Goal: Information Seeking & Learning: Understand process/instructions

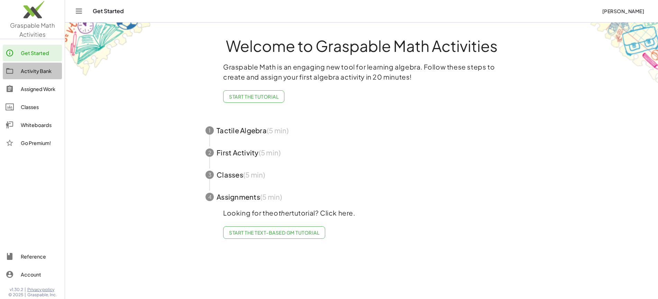
click at [44, 75] on link "Activity Bank" at bounding box center [32, 71] width 59 height 17
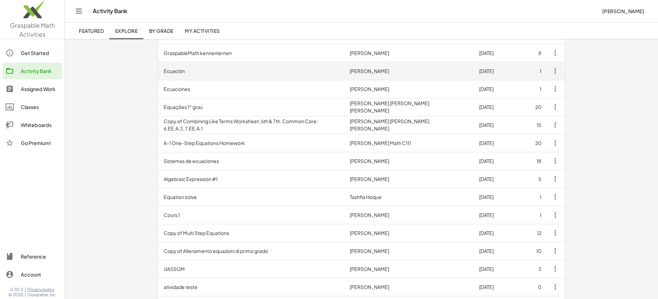
scroll to position [138, 0]
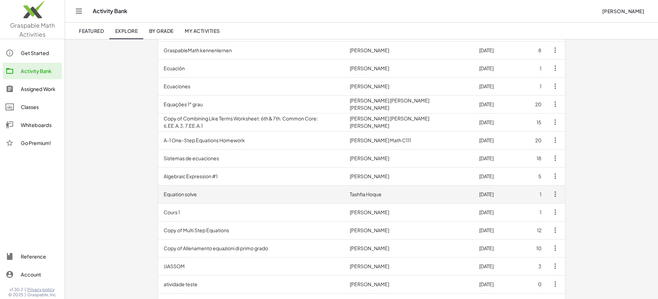
click at [224, 193] on td "Equation solve" at bounding box center [251, 194] width 186 height 18
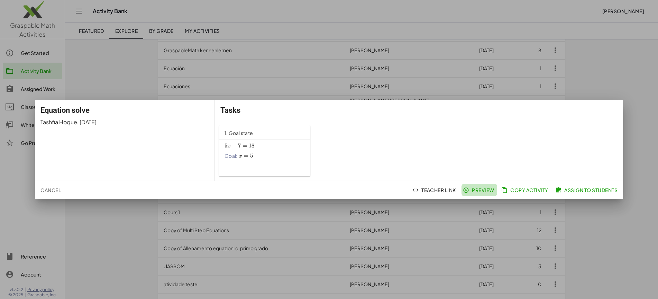
click at [483, 193] on span "Preview" at bounding box center [479, 190] width 30 height 6
click at [106, 63] on div at bounding box center [329, 149] width 658 height 299
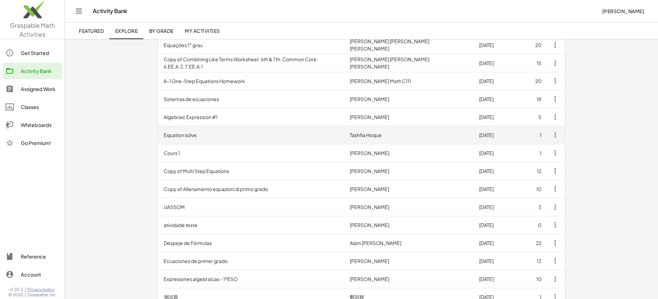
scroll to position [199, 0]
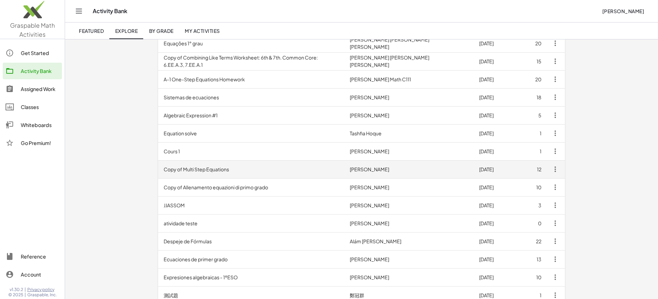
click at [194, 173] on td "Copy of Multi Step Equations" at bounding box center [251, 169] width 186 height 18
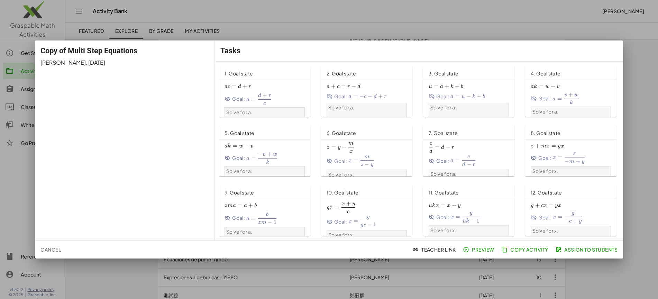
click at [244, 15] on div at bounding box center [329, 149] width 658 height 299
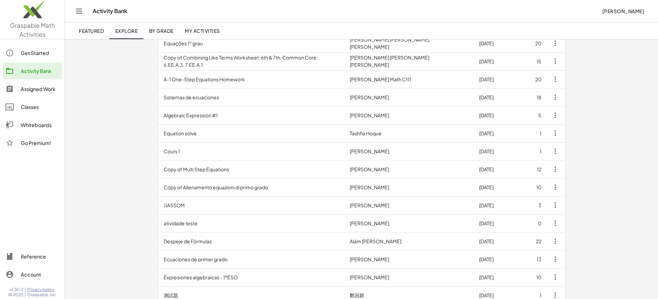
click at [199, 33] on span "My Activities" at bounding box center [202, 31] width 35 height 6
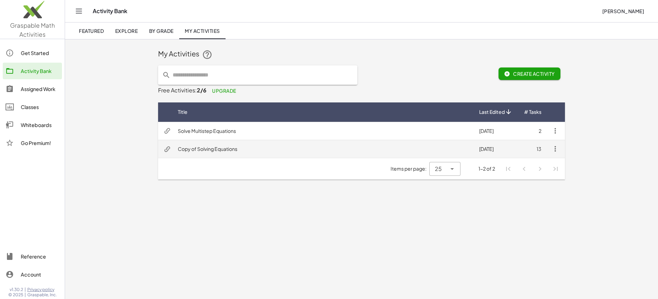
click at [227, 151] on td "Copy of Solving Equations" at bounding box center [322, 149] width 301 height 18
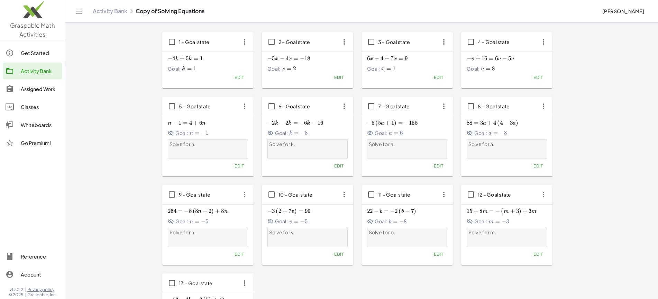
scroll to position [26, 0]
click at [201, 127] on span "6" at bounding box center [200, 123] width 3 height 7
click at [197, 109] on span "5 – Goal state" at bounding box center [195, 107] width 32 height 6
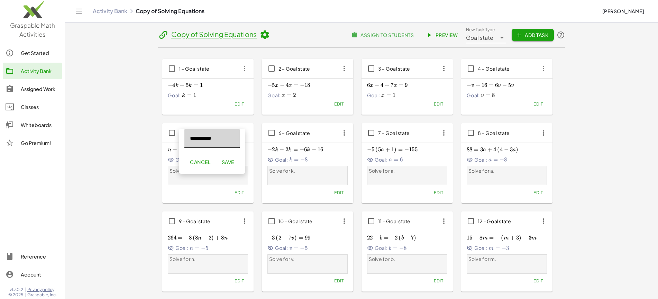
click at [206, 162] on span "Cancel" at bounding box center [200, 162] width 20 height 6
click at [185, 153] on span "=" at bounding box center [185, 149] width 4 height 7
click at [242, 134] on icon "button" at bounding box center [244, 133] width 12 height 12
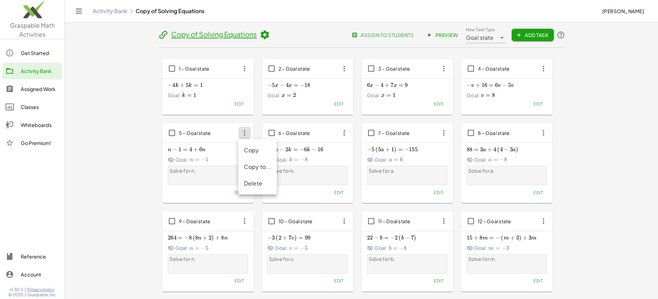
click at [218, 167] on div "Solve for n." at bounding box center [208, 175] width 80 height 19
click at [440, 34] on span "Preview" at bounding box center [443, 35] width 30 height 6
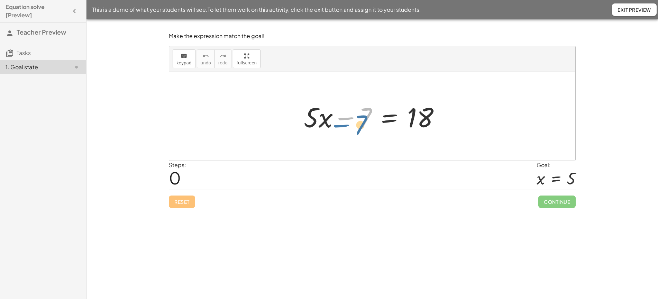
drag, startPoint x: 356, startPoint y: 120, endPoint x: 346, endPoint y: 124, distance: 11.2
click at [346, 124] on div at bounding box center [374, 117] width 149 height 36
drag, startPoint x: 322, startPoint y: 122, endPoint x: 298, endPoint y: 117, distance: 25.2
click at [298, 117] on div "· x + · 5 · x − 7 = 18" at bounding box center [371, 116] width 157 height 39
drag, startPoint x: 316, startPoint y: 121, endPoint x: 334, endPoint y: 117, distance: 18.3
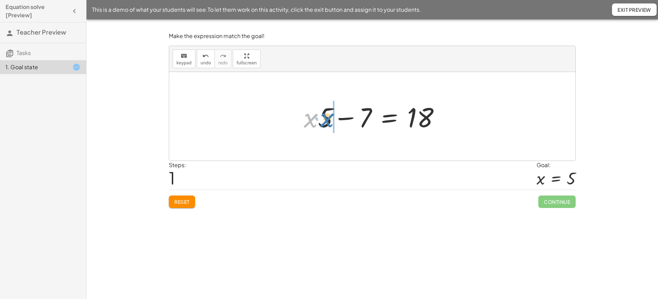
click at [334, 117] on div at bounding box center [374, 117] width 149 height 36
click at [182, 205] on button "Reset" at bounding box center [182, 202] width 26 height 12
click at [318, 119] on div at bounding box center [374, 117] width 149 height 36
drag, startPoint x: 321, startPoint y: 118, endPoint x: 315, endPoint y: 119, distance: 6.3
click at [315, 119] on div at bounding box center [374, 117] width 149 height 36
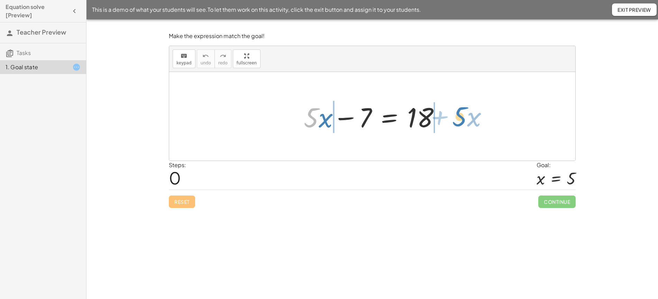
drag, startPoint x: 301, startPoint y: 102, endPoint x: 450, endPoint y: 101, distance: 148.8
click at [450, 101] on div "· 5 + · x + · 5 · x − 7 = 18" at bounding box center [371, 116] width 157 height 39
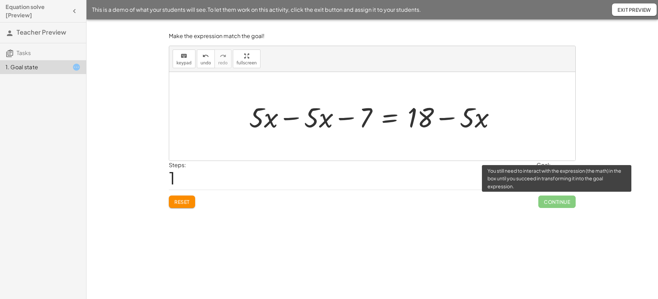
click at [561, 201] on span "Continue" at bounding box center [556, 202] width 37 height 12
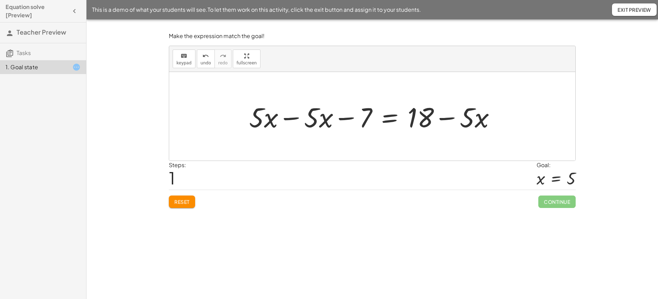
click at [316, 120] on div at bounding box center [375, 117] width 259 height 36
click at [289, 118] on div at bounding box center [375, 117] width 259 height 36
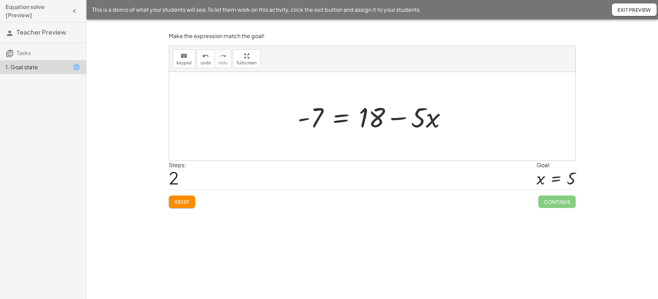
click at [405, 117] on div at bounding box center [375, 117] width 162 height 36
click at [400, 117] on div at bounding box center [375, 117] width 162 height 36
click at [400, 118] on div at bounding box center [375, 117] width 162 height 36
click at [378, 116] on div at bounding box center [375, 117] width 162 height 36
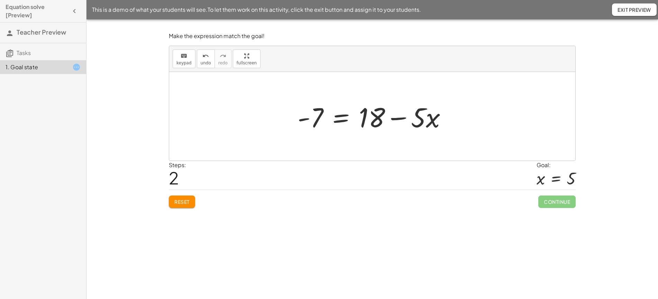
click at [427, 117] on div at bounding box center [375, 117] width 162 height 36
click at [390, 118] on div at bounding box center [375, 117] width 162 height 36
click at [399, 118] on div at bounding box center [375, 117] width 162 height 36
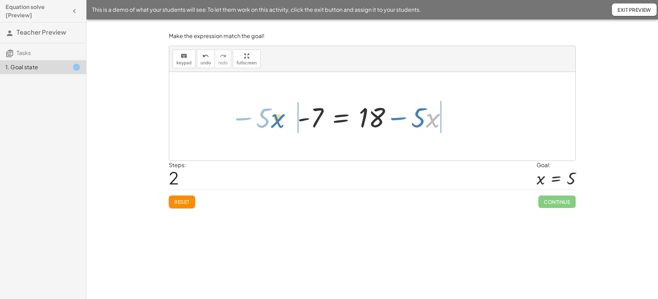
drag, startPoint x: 426, startPoint y: 118, endPoint x: 271, endPoint y: 118, distance: 155.4
click at [271, 118] on div "+ · 5 · x − 7 = 18 + · 5 · x − · 5 · x − 7 = + 18 − · 5 · x + 0 − 7 = + 18 − · …" at bounding box center [372, 116] width 406 height 89
click at [454, 119] on div at bounding box center [381, 117] width 259 height 36
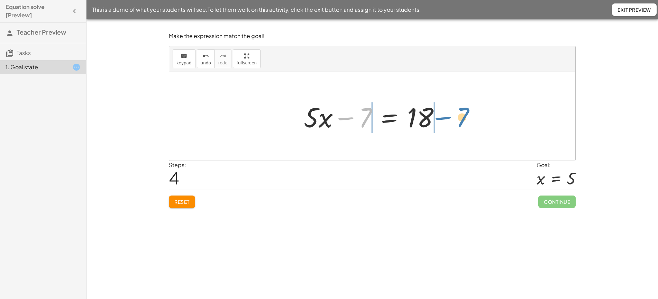
drag, startPoint x: 347, startPoint y: 117, endPoint x: 445, endPoint y: 116, distance: 97.2
click at [445, 116] on div at bounding box center [374, 117] width 149 height 36
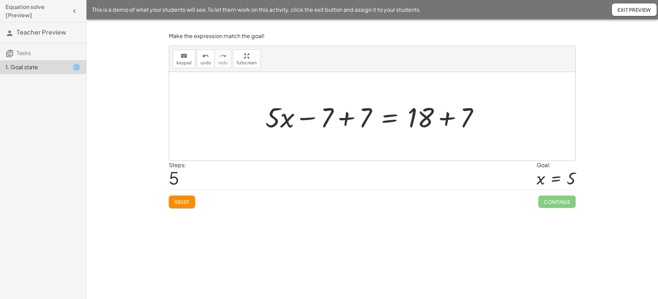
click at [345, 118] on div at bounding box center [375, 117] width 226 height 36
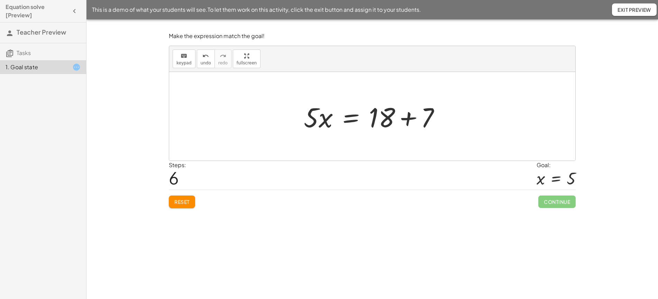
click at [408, 115] on div at bounding box center [374, 117] width 149 height 36
click at [339, 119] on div at bounding box center [375, 117] width 114 height 36
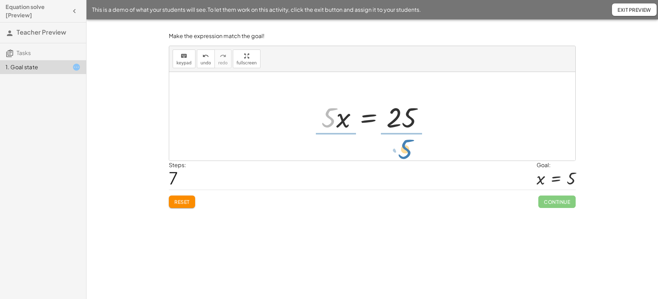
drag, startPoint x: 330, startPoint y: 119, endPoint x: 406, endPoint y: 150, distance: 82.1
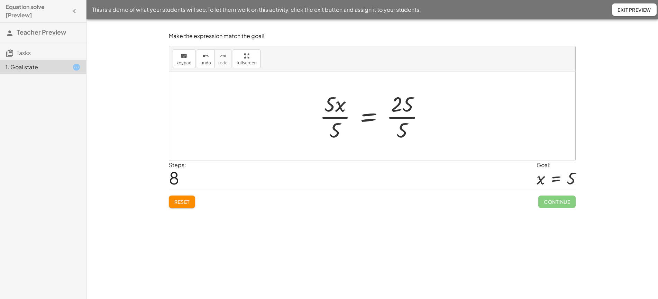
click at [336, 118] on div at bounding box center [374, 116] width 117 height 53
click at [392, 121] on div at bounding box center [375, 116] width 101 height 53
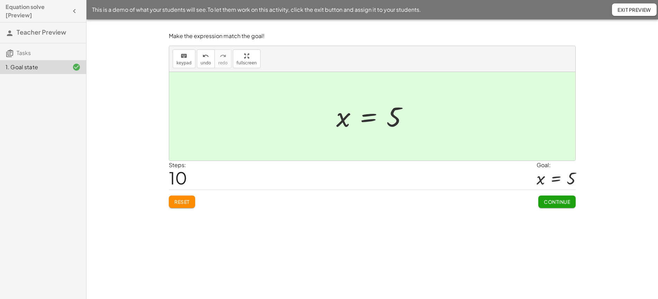
click at [555, 199] on span "Continue" at bounding box center [557, 202] width 26 height 6
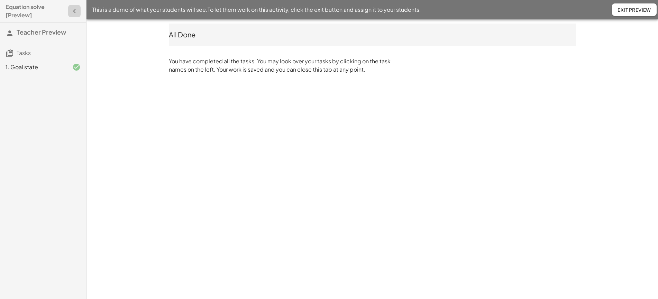
click at [72, 13] on icon "button" at bounding box center [74, 11] width 8 height 8
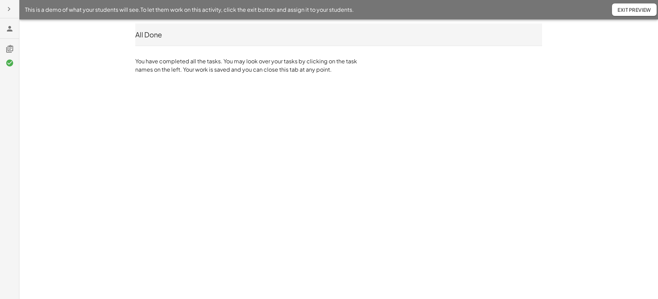
click at [6, 9] on icon "button" at bounding box center [9, 9] width 8 height 8
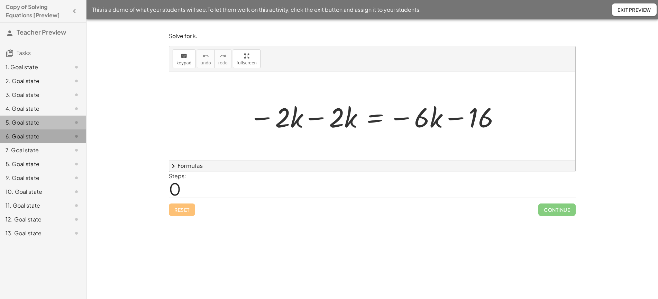
click at [25, 119] on div "5. Goal state" at bounding box center [34, 122] width 56 height 8
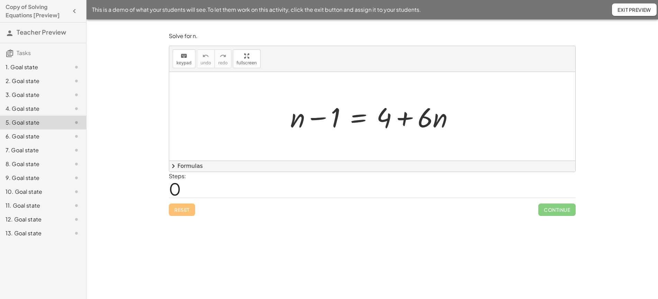
click at [407, 119] on div at bounding box center [375, 117] width 177 height 36
click at [322, 120] on div at bounding box center [375, 117] width 177 height 36
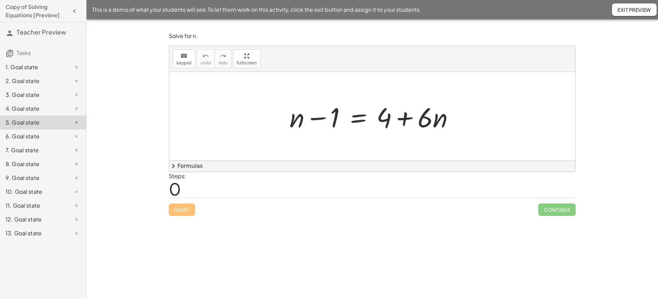
click at [320, 120] on div at bounding box center [375, 117] width 177 height 36
click at [319, 120] on div at bounding box center [375, 117] width 177 height 36
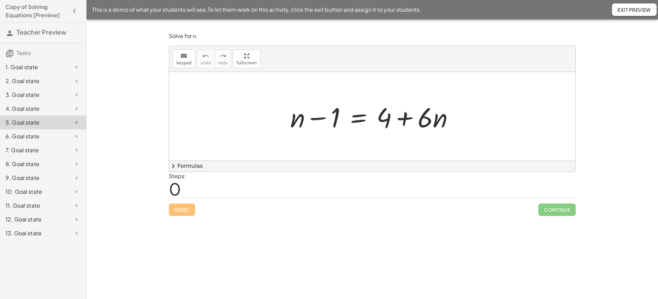
click at [319, 120] on div at bounding box center [375, 117] width 177 height 36
click at [401, 120] on div at bounding box center [375, 117] width 177 height 36
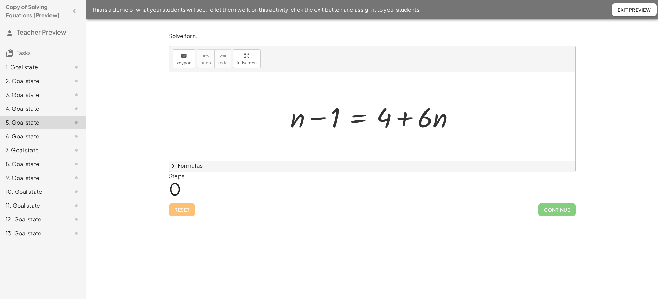
click at [401, 120] on div at bounding box center [375, 117] width 177 height 36
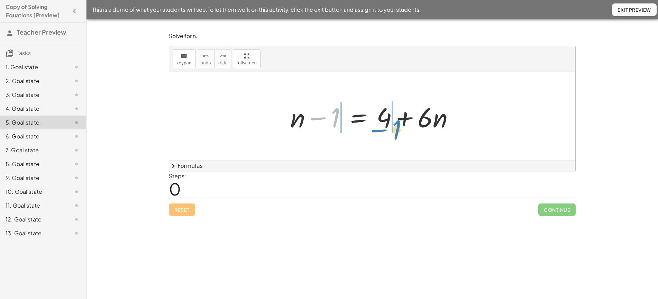
drag, startPoint x: 324, startPoint y: 121, endPoint x: 385, endPoint y: 134, distance: 62.1
click at [385, 134] on div at bounding box center [375, 117] width 177 height 36
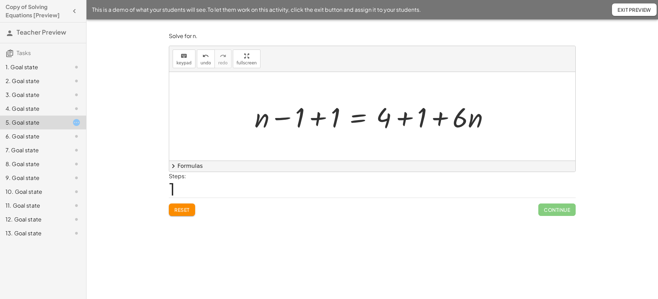
click at [316, 119] on div at bounding box center [374, 117] width 247 height 36
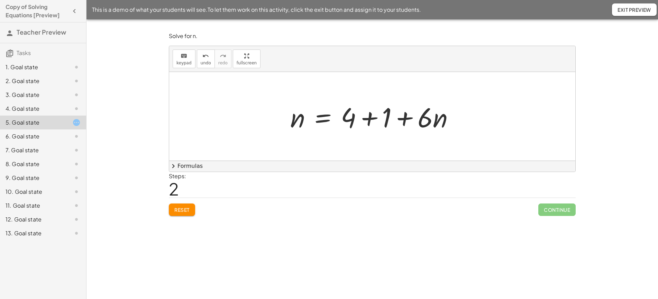
click at [370, 120] on div at bounding box center [375, 117] width 177 height 36
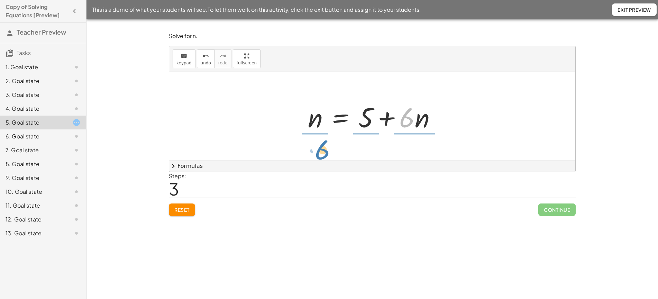
drag, startPoint x: 413, startPoint y: 119, endPoint x: 328, endPoint y: 151, distance: 90.7
click at [328, 151] on div "+ n − 1 = + 4 + · 6 · n + n − 1 + 1 = + 4 + 1 + · 6 · n + n + 0 = + 4 + 1 + · 6…" at bounding box center [372, 116] width 406 height 89
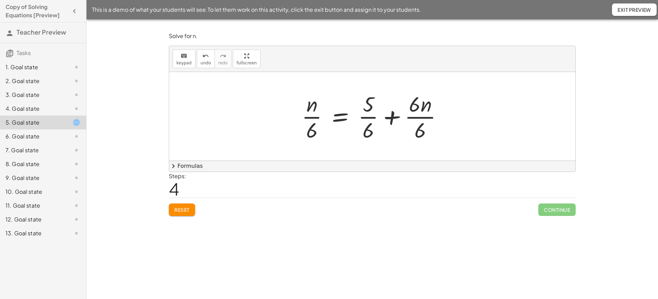
click at [416, 114] on div at bounding box center [375, 116] width 154 height 53
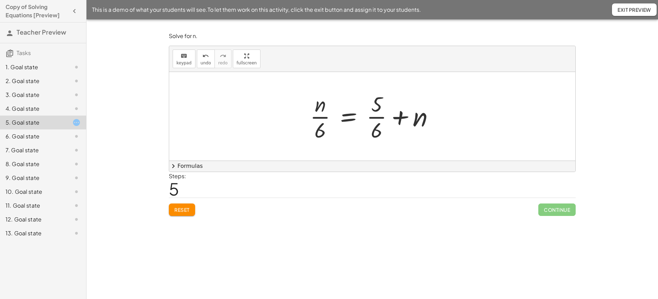
click at [322, 109] on div at bounding box center [375, 116] width 137 height 53
click at [387, 114] on div at bounding box center [375, 116] width 137 height 53
click at [415, 118] on div at bounding box center [375, 116] width 137 height 53
drag, startPoint x: 416, startPoint y: 118, endPoint x: 340, endPoint y: 115, distance: 76.6
click at [340, 115] on div at bounding box center [375, 116] width 137 height 53
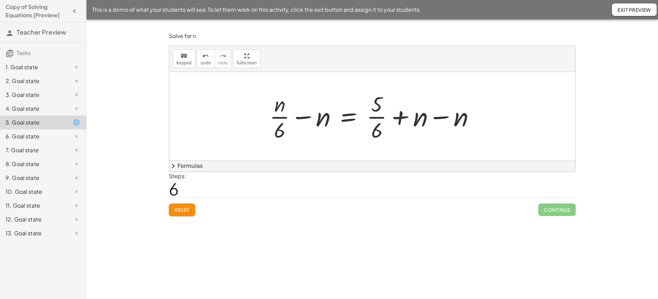
click at [448, 119] on div at bounding box center [375, 116] width 218 height 53
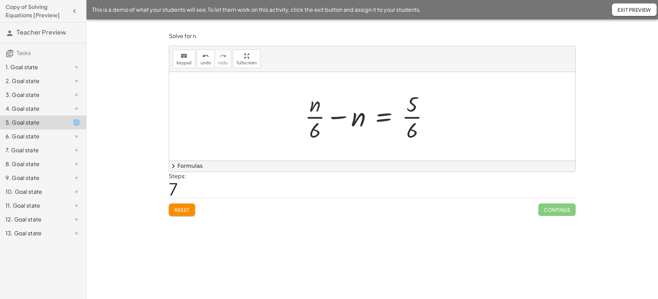
click at [311, 122] on div at bounding box center [369, 116] width 137 height 53
click at [343, 119] on div at bounding box center [375, 116] width 137 height 53
click at [359, 119] on div at bounding box center [375, 116] width 137 height 53
click at [417, 116] on div at bounding box center [375, 116] width 137 height 53
click at [320, 117] on div at bounding box center [375, 116] width 137 height 53
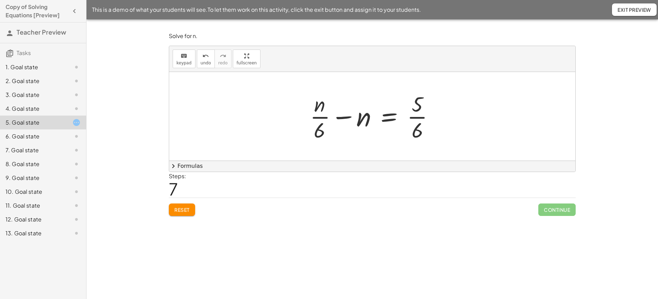
click at [320, 106] on div at bounding box center [375, 116] width 137 height 53
click at [363, 118] on div at bounding box center [375, 116] width 137 height 53
click at [347, 118] on div at bounding box center [367, 116] width 154 height 53
click at [365, 124] on div at bounding box center [375, 116] width 137 height 53
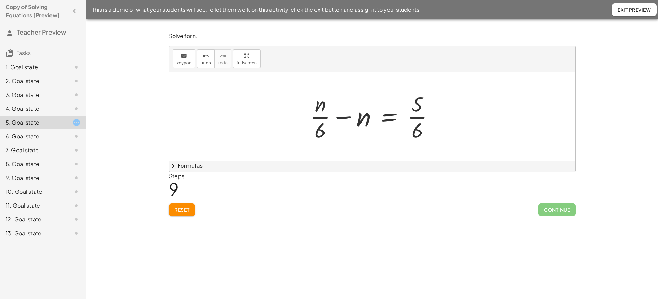
click at [346, 118] on div at bounding box center [375, 116] width 137 height 53
click at [320, 110] on div at bounding box center [375, 116] width 137 height 53
click at [322, 129] on div at bounding box center [375, 116] width 137 height 53
drag, startPoint x: 322, startPoint y: 129, endPoint x: 298, endPoint y: 119, distance: 25.6
click at [371, 124] on div at bounding box center [375, 116] width 152 height 53
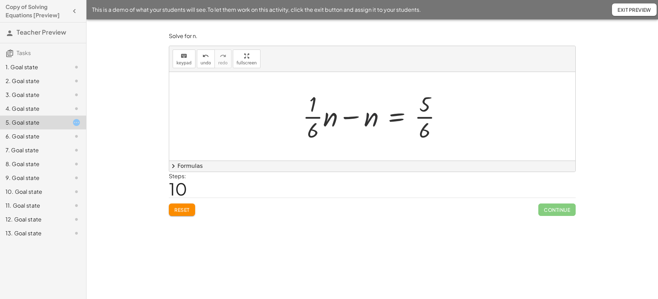
click at [368, 119] on div at bounding box center [375, 116] width 152 height 53
click at [374, 109] on div at bounding box center [375, 116] width 152 height 53
click at [363, 103] on div at bounding box center [375, 116] width 152 height 53
click at [347, 116] on div at bounding box center [375, 116] width 152 height 53
click at [346, 123] on div at bounding box center [375, 116] width 152 height 53
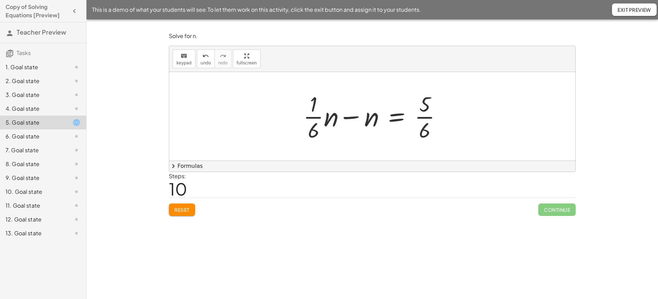
click at [316, 124] on div at bounding box center [375, 116] width 152 height 53
click at [315, 100] on div at bounding box center [375, 116] width 152 height 53
click at [345, 116] on div at bounding box center [375, 116] width 152 height 53
click at [352, 118] on div at bounding box center [375, 116] width 152 height 53
drag, startPoint x: 370, startPoint y: 121, endPoint x: 333, endPoint y: 127, distance: 37.4
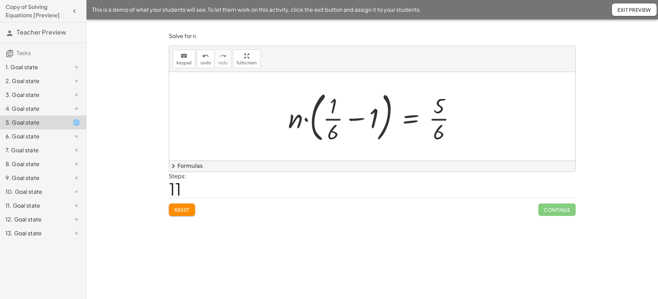
click at [345, 126] on div at bounding box center [375, 116] width 180 height 57
click at [356, 116] on div at bounding box center [375, 116] width 180 height 57
click at [358, 121] on div at bounding box center [375, 116] width 180 height 57
drag, startPoint x: 329, startPoint y: 116, endPoint x: 373, endPoint y: 119, distance: 44.0
click at [373, 119] on div at bounding box center [375, 116] width 180 height 57
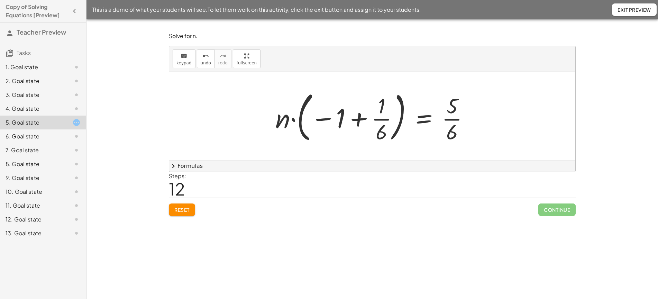
click at [356, 120] on div at bounding box center [375, 116] width 206 height 57
click at [295, 116] on div at bounding box center [375, 116] width 206 height 57
click at [284, 120] on div at bounding box center [375, 116] width 206 height 57
click at [282, 118] on div at bounding box center [375, 116] width 206 height 57
click at [292, 120] on div at bounding box center [375, 116] width 206 height 57
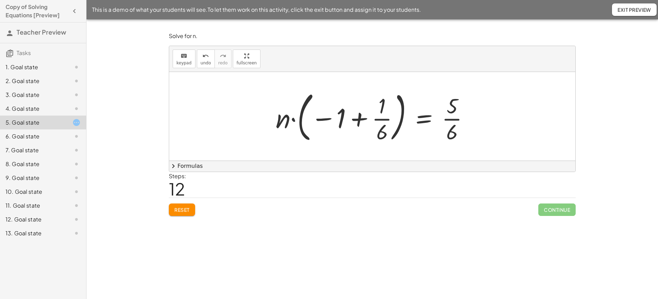
click at [295, 120] on div at bounding box center [375, 116] width 206 height 57
click at [206, 62] on span "undo" at bounding box center [206, 63] width 10 height 5
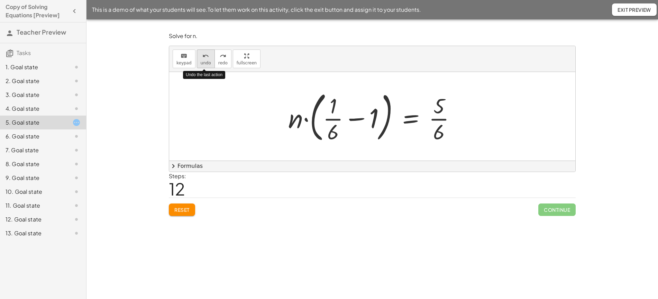
click at [204, 62] on span "undo" at bounding box center [206, 63] width 10 height 5
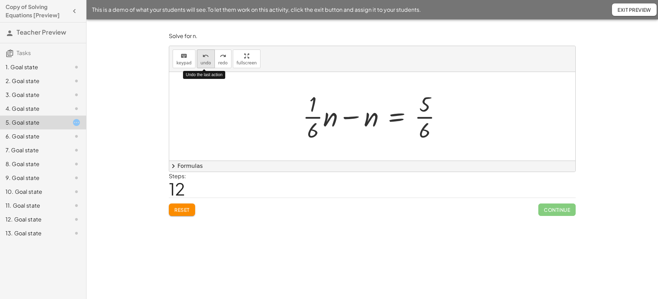
click at [204, 62] on span "undo" at bounding box center [206, 63] width 10 height 5
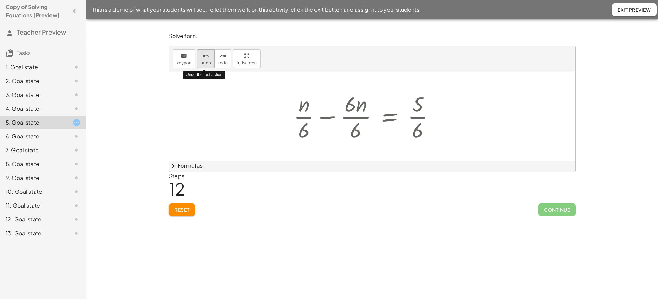
click at [204, 62] on span "undo" at bounding box center [206, 63] width 10 height 5
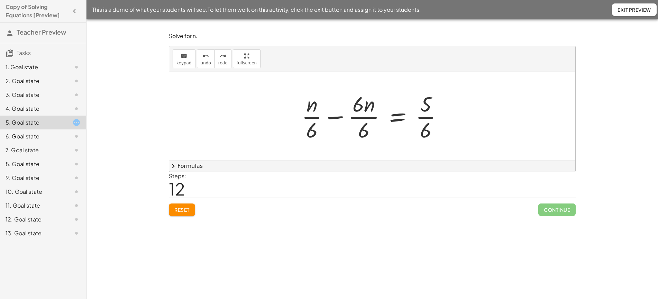
click at [337, 116] on div at bounding box center [375, 116] width 154 height 53
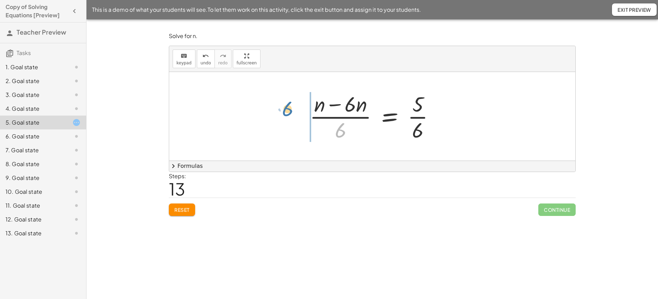
drag, startPoint x: 343, startPoint y: 131, endPoint x: 290, endPoint y: 110, distance: 56.4
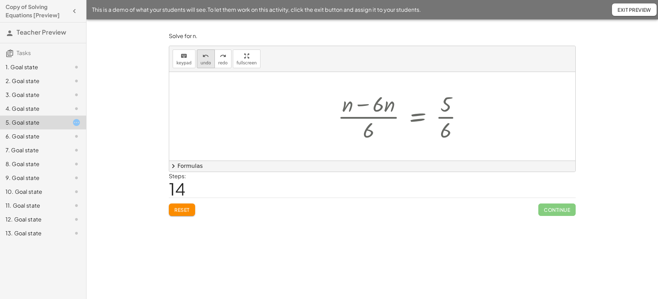
click at [204, 57] on icon "undo" at bounding box center [205, 56] width 7 height 8
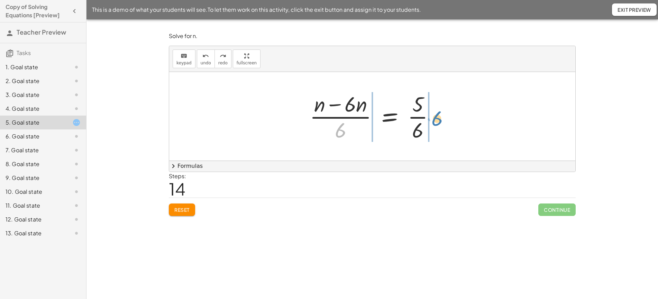
drag, startPoint x: 339, startPoint y: 130, endPoint x: 435, endPoint y: 118, distance: 96.9
click at [435, 118] on div at bounding box center [375, 116] width 138 height 53
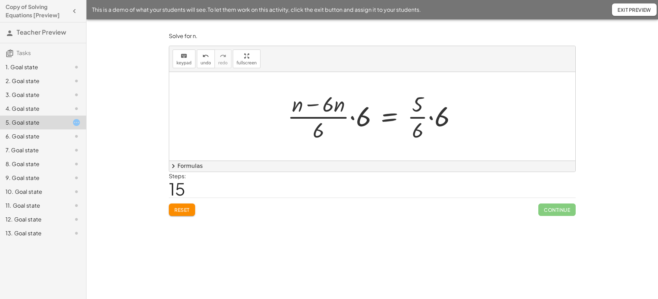
click at [364, 121] on div at bounding box center [374, 116] width 181 height 53
click at [449, 121] on div at bounding box center [370, 116] width 192 height 56
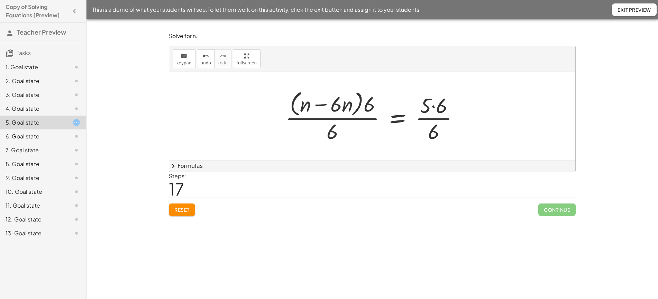
click at [432, 110] on div at bounding box center [375, 116] width 186 height 56
click at [432, 120] on div at bounding box center [375, 116] width 180 height 56
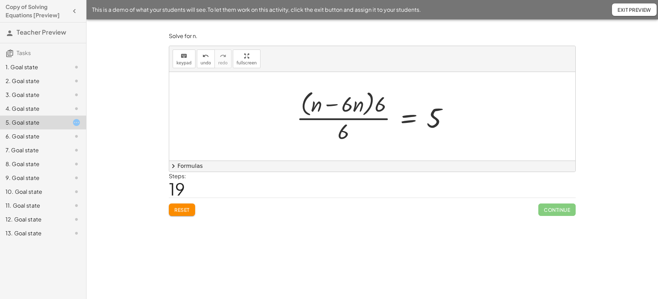
click at [358, 120] on div at bounding box center [375, 116] width 164 height 56
click at [346, 130] on div at bounding box center [375, 116] width 164 height 56
click at [381, 108] on div at bounding box center [375, 116] width 164 height 56
drag, startPoint x: 344, startPoint y: 133, endPoint x: 450, endPoint y: 125, distance: 105.9
click at [450, 125] on div at bounding box center [375, 116] width 164 height 56
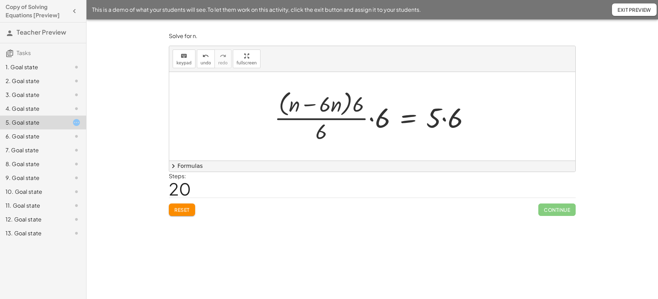
click at [370, 120] on div at bounding box center [375, 116] width 208 height 56
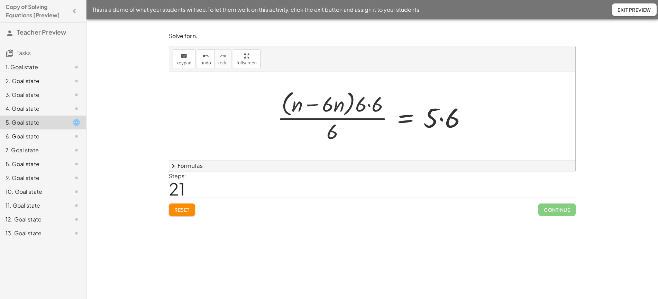
click at [369, 107] on div at bounding box center [375, 116] width 202 height 56
drag, startPoint x: 369, startPoint y: 107, endPoint x: 330, endPoint y: 105, distance: 38.8
click at [330, 105] on div at bounding box center [375, 116] width 198 height 56
click at [332, 133] on div at bounding box center [375, 116] width 201 height 53
click at [318, 119] on div at bounding box center [375, 116] width 201 height 53
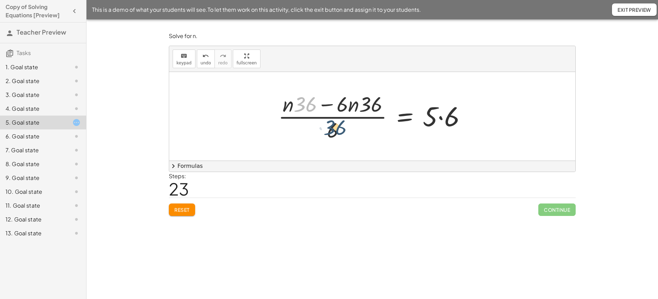
drag, startPoint x: 310, startPoint y: 108, endPoint x: 339, endPoint y: 130, distance: 37.0
click at [339, 130] on div at bounding box center [375, 116] width 201 height 53
click at [356, 103] on div at bounding box center [375, 116] width 201 height 53
click at [375, 106] on div at bounding box center [375, 116] width 201 height 53
click at [344, 104] on div at bounding box center [375, 116] width 201 height 53
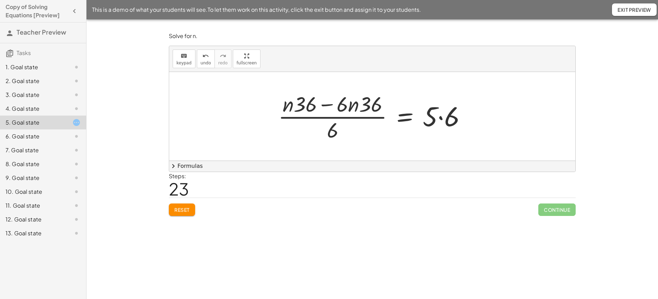
click at [0, 0] on div "Solve for n. keyboard keypad undo undo redo redo fullscreen + n − 1 = + 4 + · 6…" at bounding box center [0, 0] width 0 height 0
click at [183, 214] on button "Reset" at bounding box center [182, 209] width 26 height 12
